Goal: Contribute content

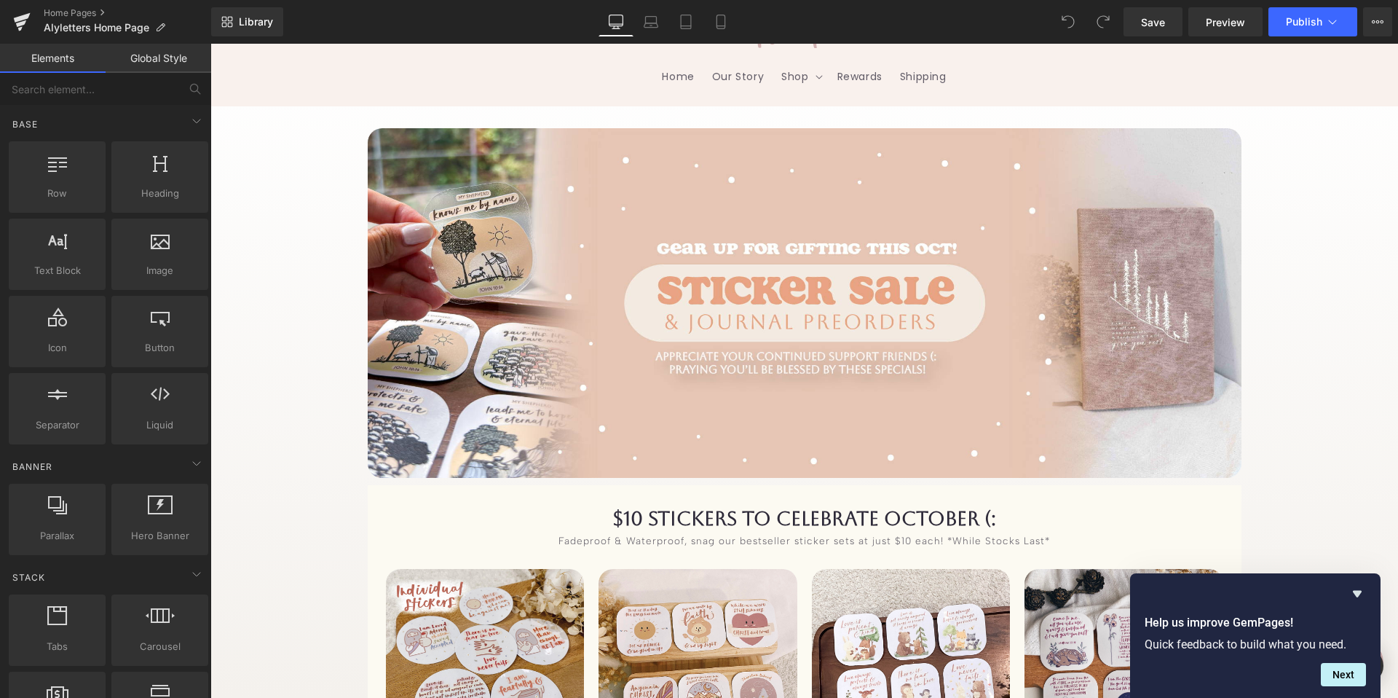
scroll to position [95, 0]
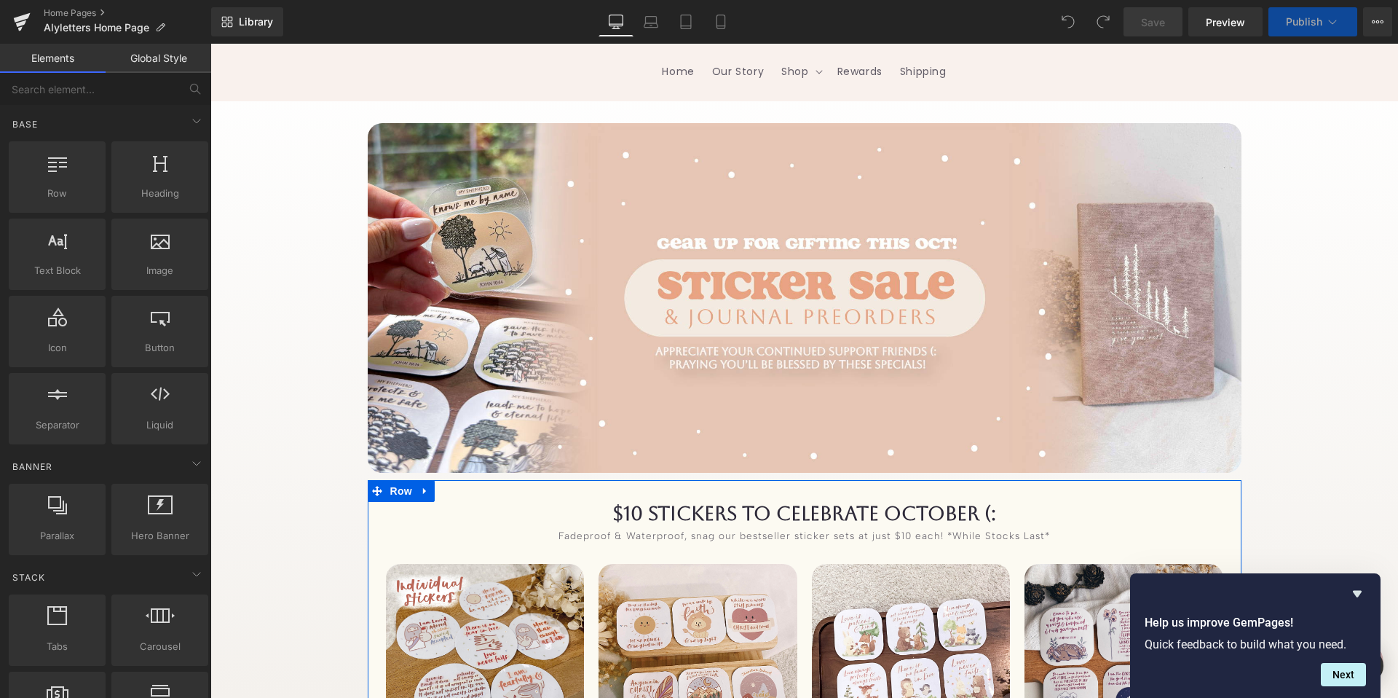
scroll to position [231, 0]
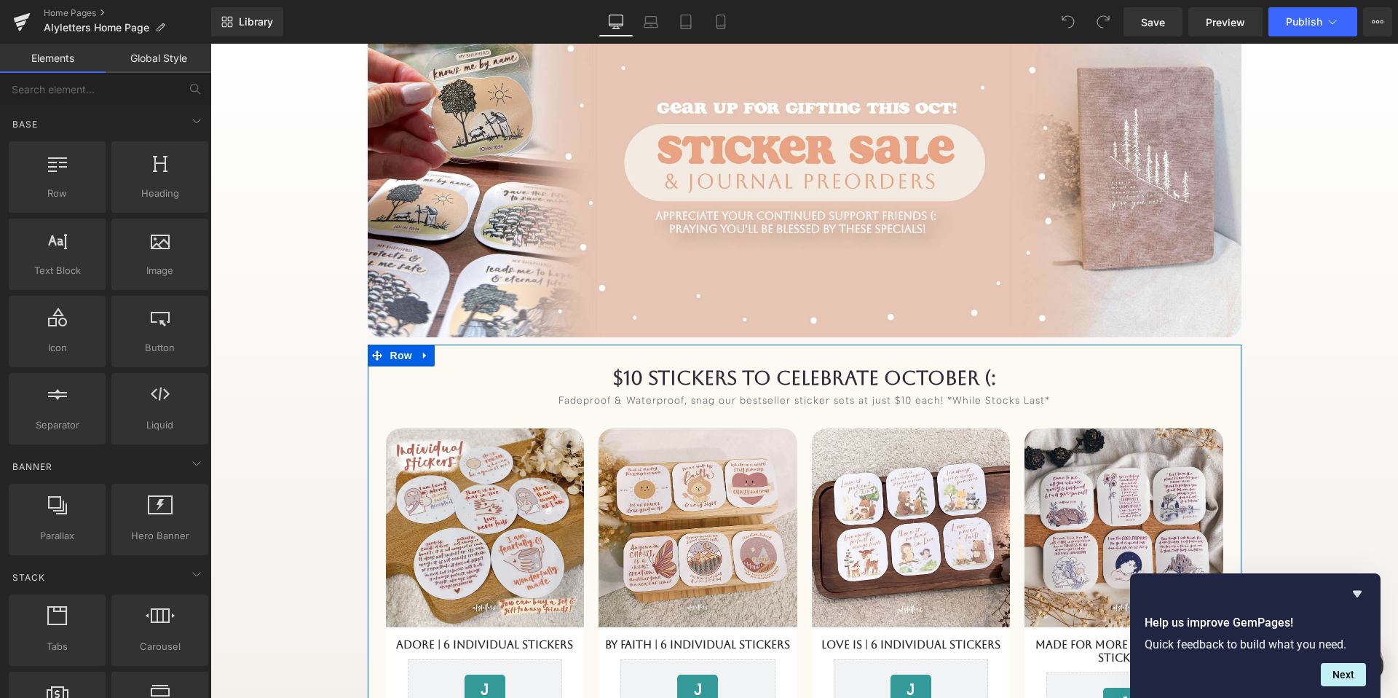
drag, startPoint x: 964, startPoint y: 400, endPoint x: 945, endPoint y: 404, distance: 19.4
click at [964, 400] on div "Sale Off 1200 %" at bounding box center [805, 586] width 852 height 375
click at [917, 406] on div "Sale Off 1200 %" at bounding box center [805, 586] width 852 height 375
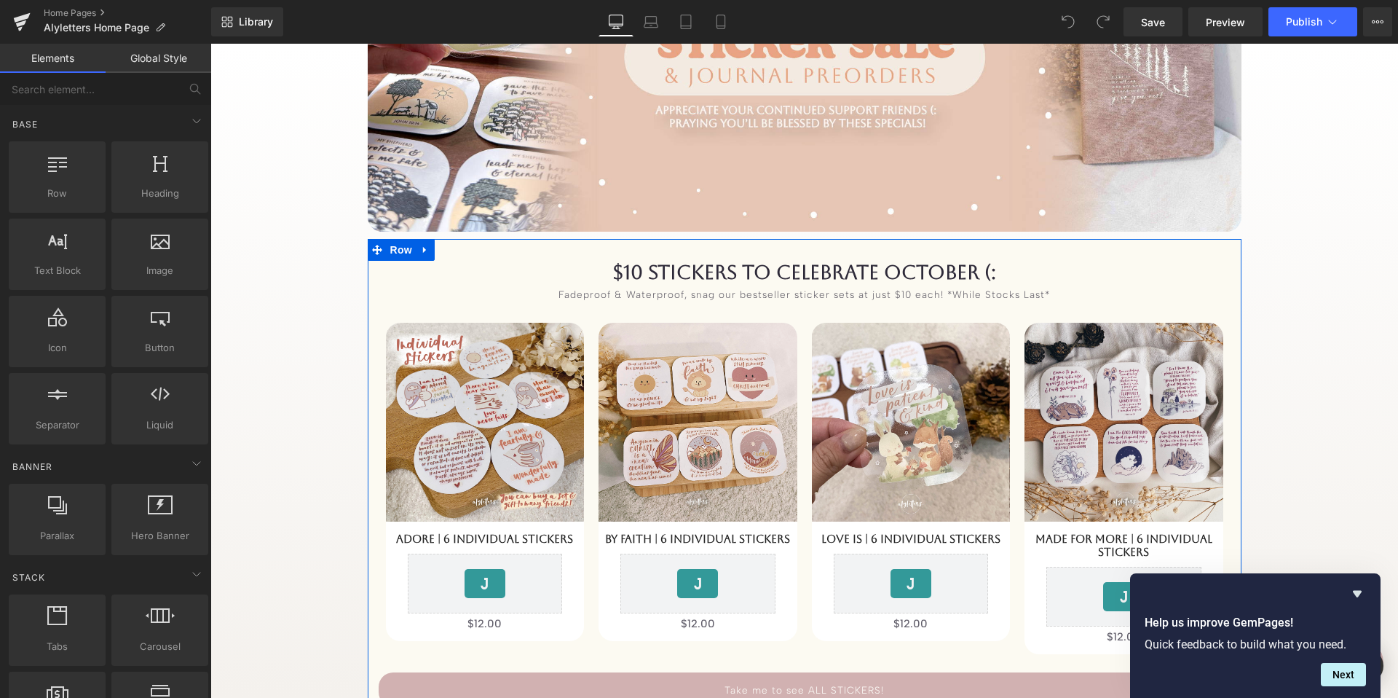
scroll to position [338, 0]
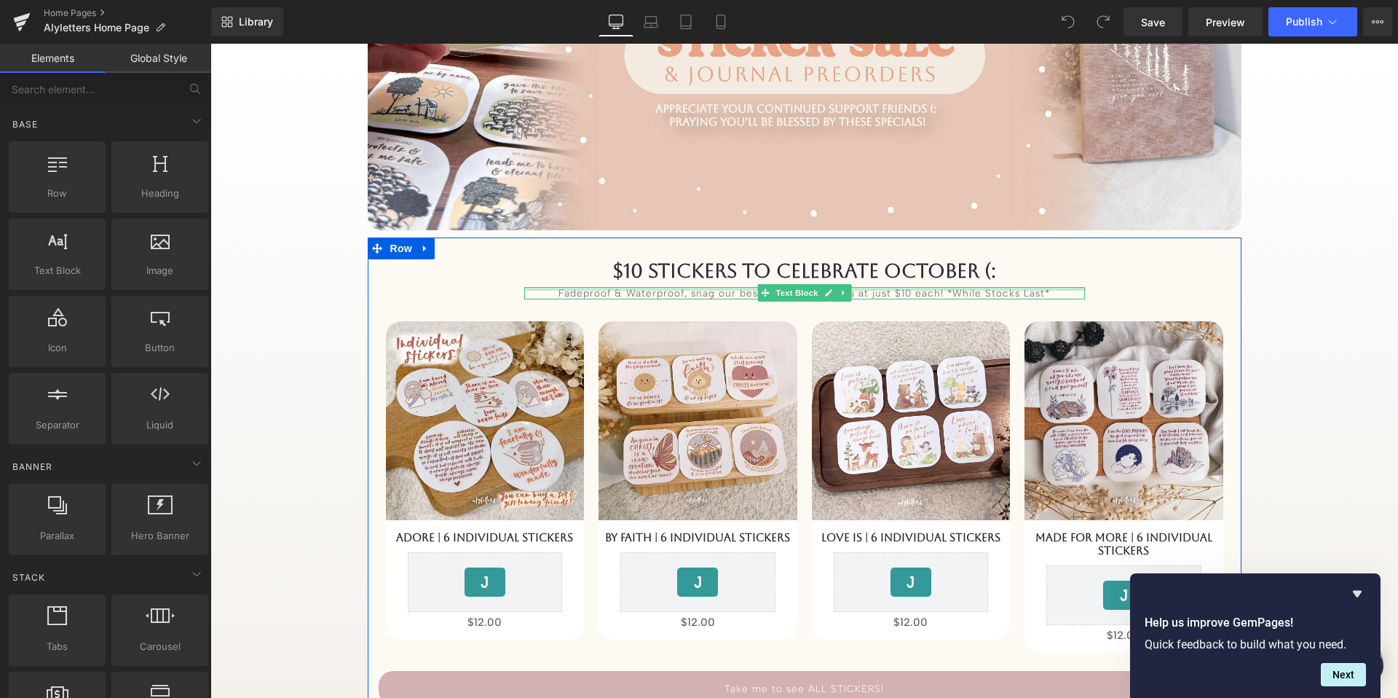
click at [1004, 287] on div at bounding box center [804, 289] width 561 height 4
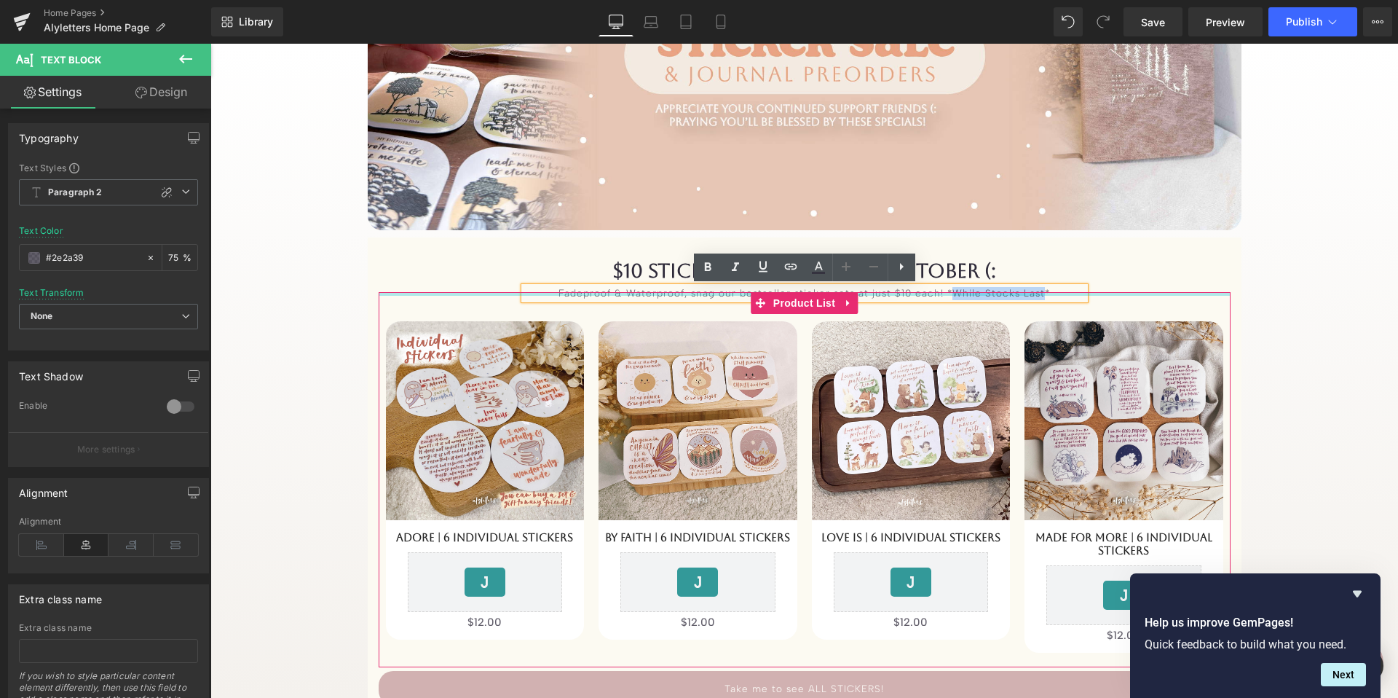
drag, startPoint x: 951, startPoint y: 290, endPoint x: 1040, endPoint y: 293, distance: 88.9
click at [1040, 293] on div "$10 Stickers to celebrate OCTOBER (: Heading Fadeproof & Waterproof, snag our b…" at bounding box center [805, 482] width 874 height 446
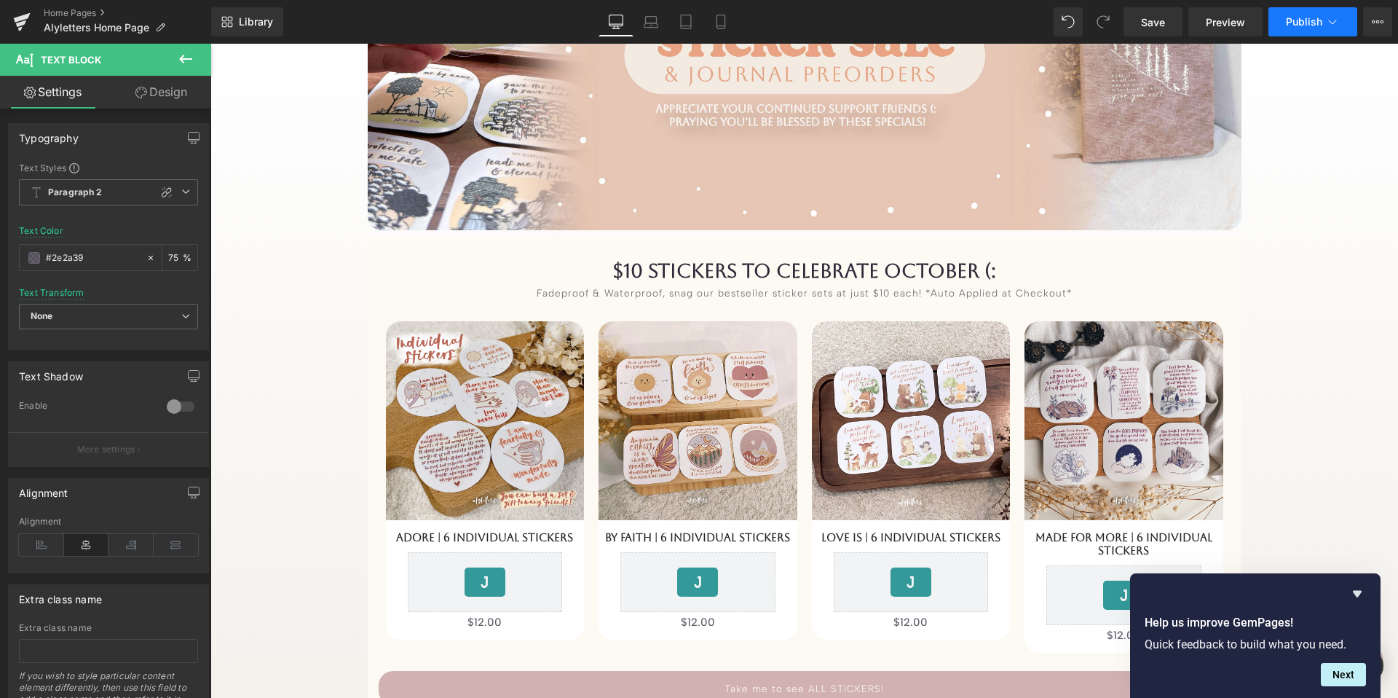
click at [1285, 16] on button "Publish" at bounding box center [1313, 21] width 89 height 29
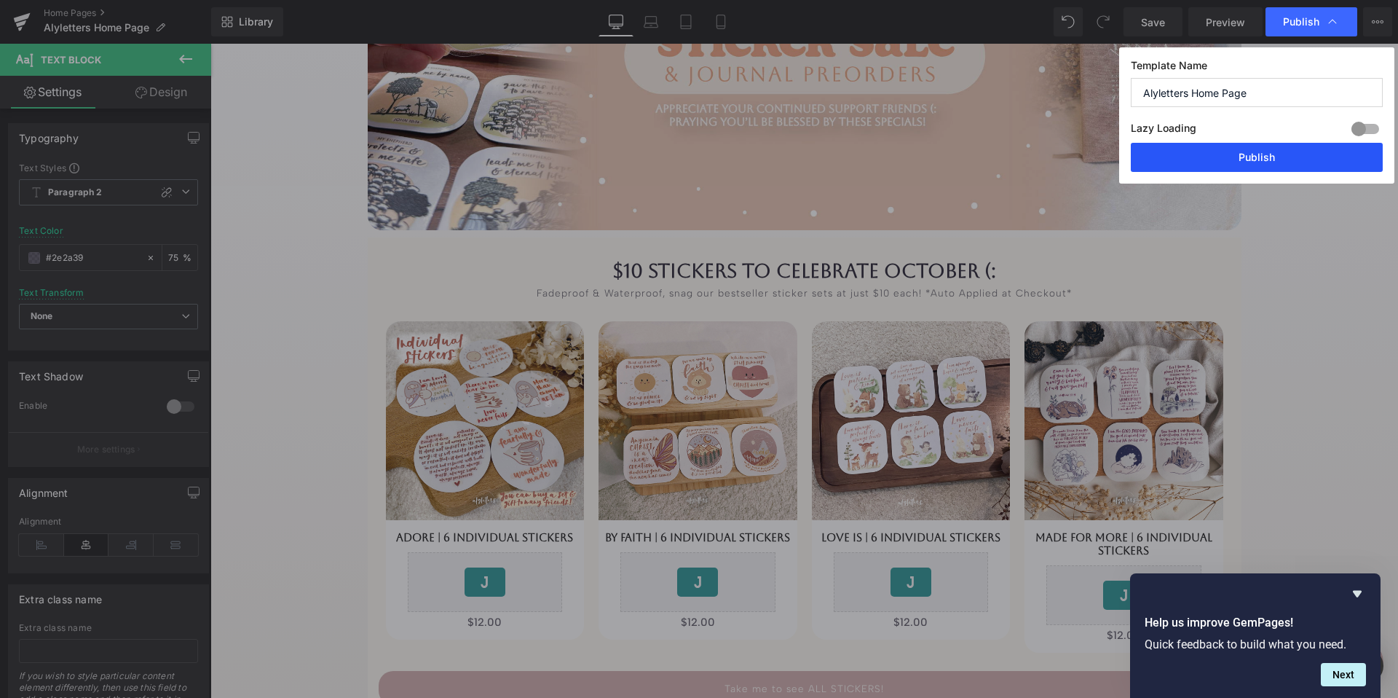
click at [1286, 157] on button "Publish" at bounding box center [1257, 157] width 252 height 29
